Goal: Task Accomplishment & Management: Use online tool/utility

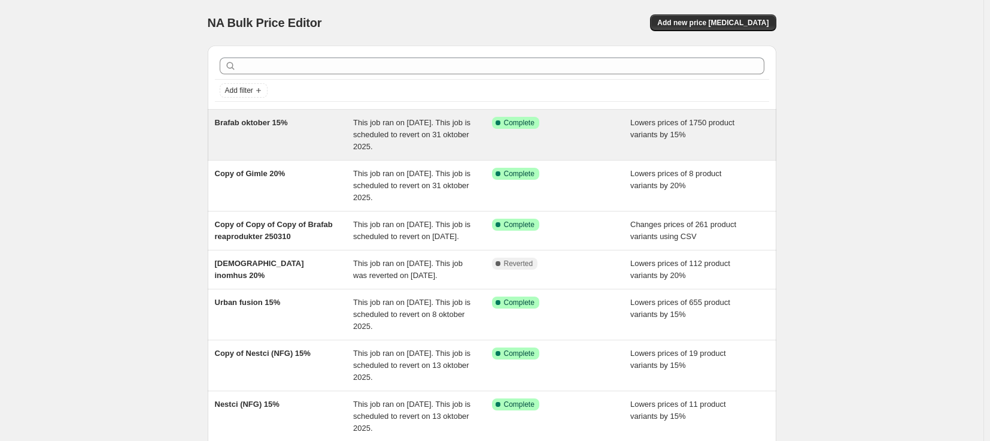
click at [333, 137] on div "Brafab oktober 15%" at bounding box center [284, 135] width 139 height 36
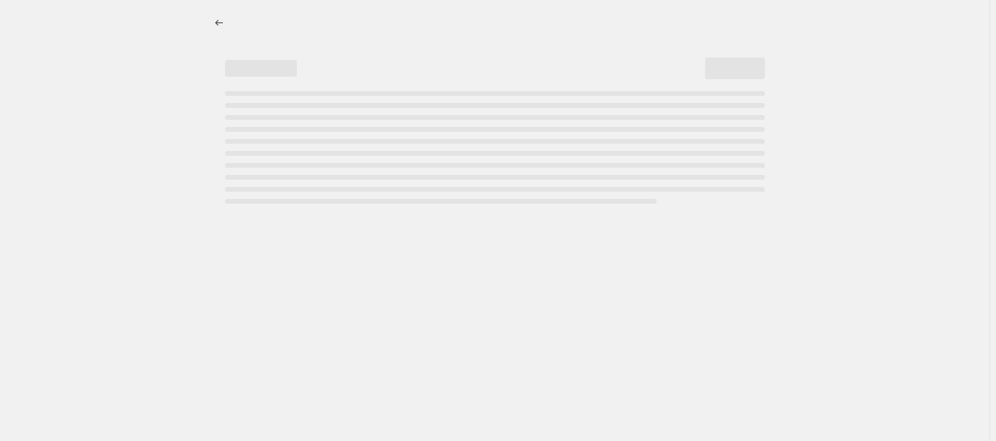
select select "percentage"
select select "product_status"
select select "not_equal"
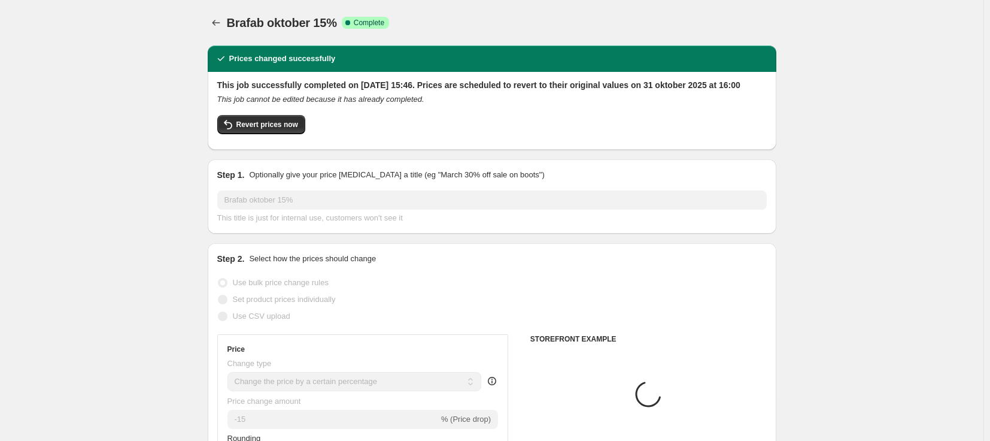
select select "vendor"
select select "tag"
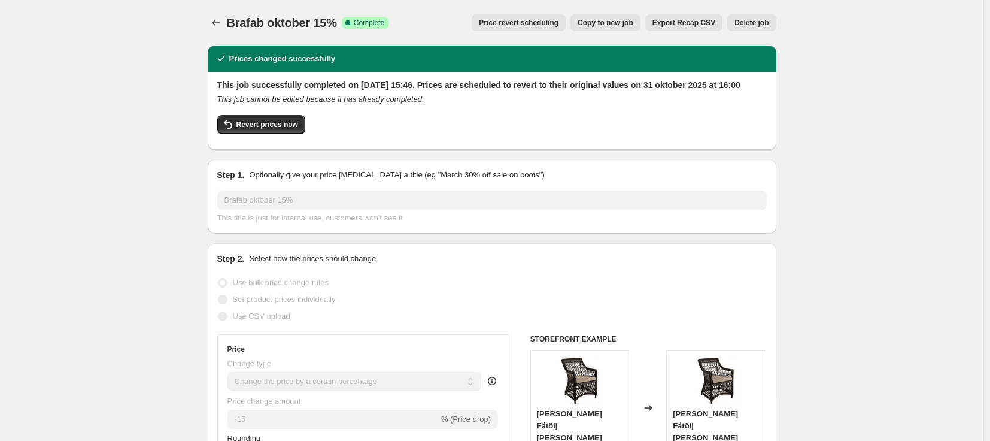
click at [245, 26] on span "Brafab oktober 15%" at bounding box center [282, 22] width 110 height 13
click at [263, 129] on span "Revert prices now" at bounding box center [267, 125] width 62 height 10
checkbox input "false"
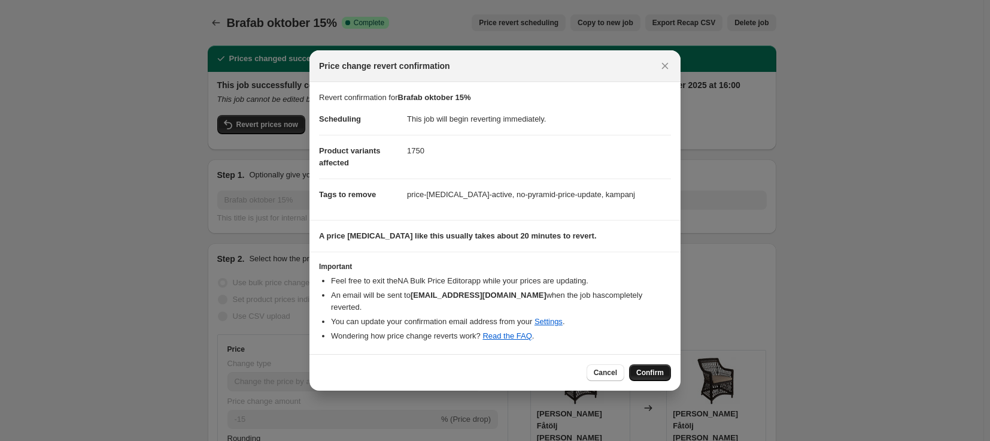
click at [655, 374] on button "Confirm" at bounding box center [650, 372] width 42 height 17
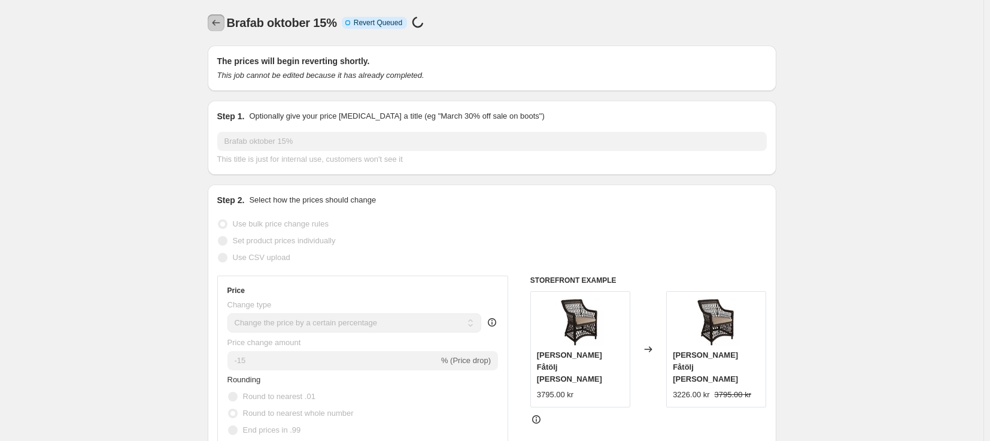
click at [219, 16] on button "Price change jobs" at bounding box center [216, 22] width 17 height 17
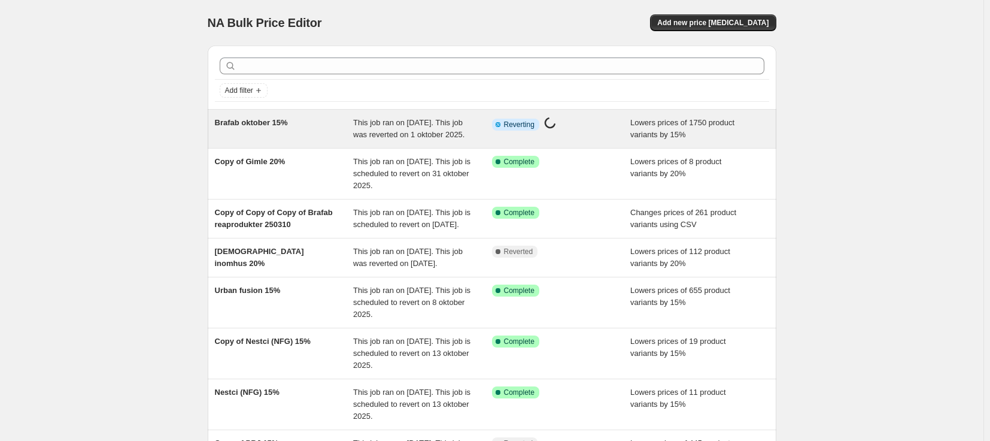
click at [414, 131] on span "This job ran on 30 september 2025. This job was reverted on 1 oktober 2025." at bounding box center [408, 128] width 111 height 21
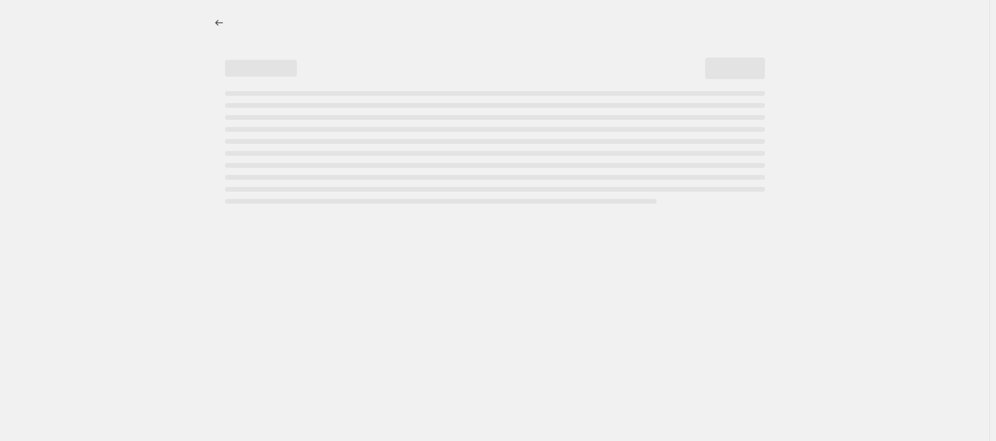
select select "percentage"
select select "vendor"
select select "product_status"
select select "tag"
select select "not_equal"
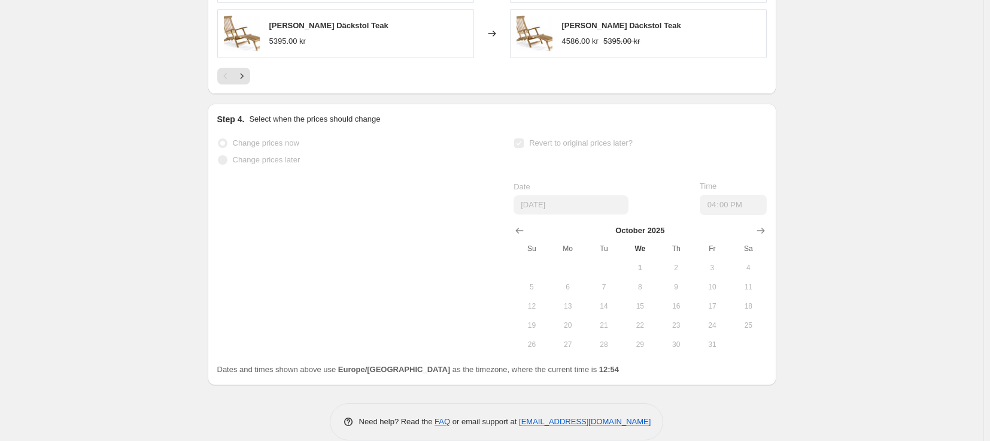
scroll to position [1244, 0]
